Goal: Information Seeking & Learning: Learn about a topic

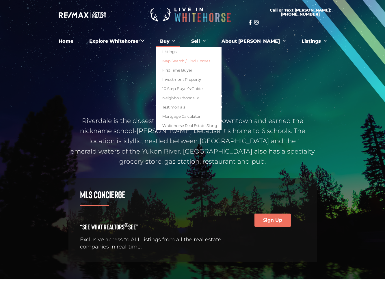
click at [198, 61] on link "Map Search / Find Homes" at bounding box center [189, 60] width 66 height 9
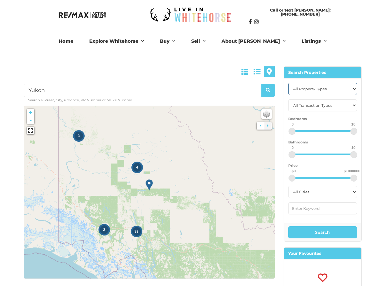
click at [353, 88] on select "All Property Types Business Industrial Office Other Single Family Vacant Land" at bounding box center [322, 89] width 69 height 12
select select "Single Family"
click at [288, 83] on select "All Property Types Business Industrial Office Other Single Family Vacant Land" at bounding box center [322, 89] width 69 height 12
drag, startPoint x: 291, startPoint y: 178, endPoint x: 319, endPoint y: 177, distance: 28.6
click at [320, 177] on div at bounding box center [320, 178] width 7 height 7
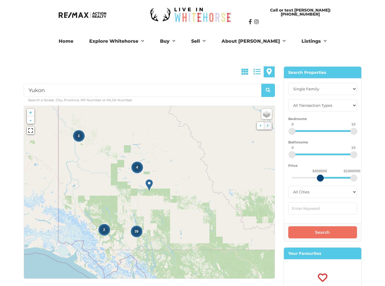
click at [323, 232] on button "Search" at bounding box center [322, 232] width 69 height 12
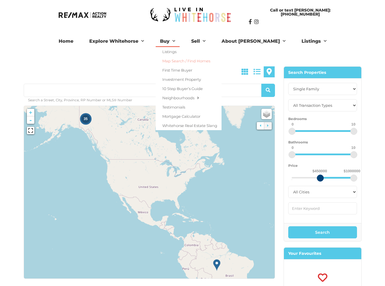
click at [211, 61] on link "Map Search / Find Homes" at bounding box center [189, 60] width 66 height 9
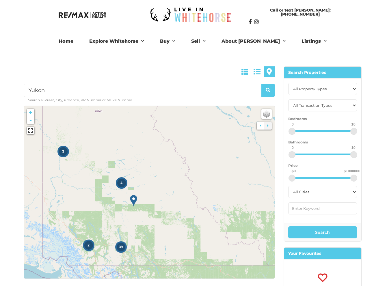
drag, startPoint x: 187, startPoint y: 240, endPoint x: 171, endPoint y: 255, distance: 21.7
click at [171, 255] on icon at bounding box center [134, 208] width 372 height 256
click at [120, 245] on span "39" at bounding box center [121, 247] width 4 height 4
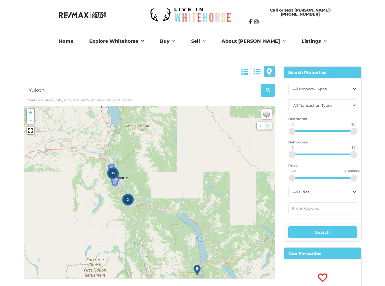
click at [112, 173] on span "35" at bounding box center [113, 173] width 4 height 4
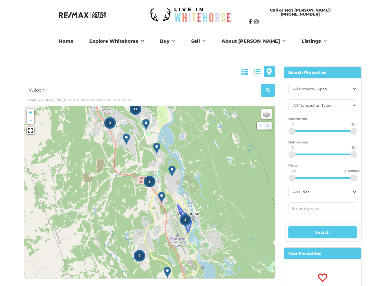
click at [186, 221] on span "4" at bounding box center [185, 220] width 2 height 4
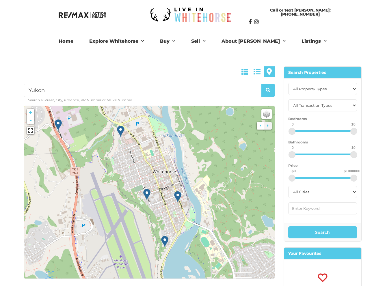
click at [121, 129] on img at bounding box center [120, 132] width 7 height 12
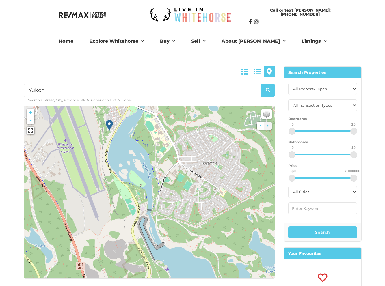
drag, startPoint x: 213, startPoint y: 226, endPoint x: 157, endPoint y: 79, distance: 157.4
click at [157, 79] on div "Yukon Search a Street, City, Province, RP Number or MLS® Number No Properties F…" at bounding box center [149, 172] width 251 height 213
click at [207, 165] on icon at bounding box center [149, 192] width 372 height 256
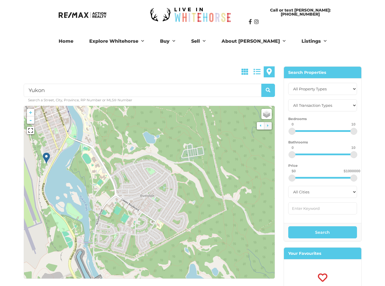
drag, startPoint x: 233, startPoint y: 169, endPoint x: 170, endPoint y: 202, distance: 71.4
click at [170, 202] on icon at bounding box center [86, 225] width 372 height 256
click at [142, 192] on icon at bounding box center [149, 192] width 372 height 256
click at [147, 200] on icon at bounding box center [149, 192] width 372 height 256
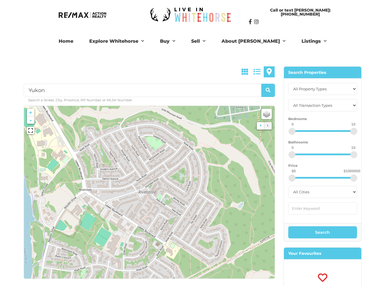
click at [152, 199] on icon at bounding box center [149, 192] width 372 height 256
